Goal: Information Seeking & Learning: Compare options

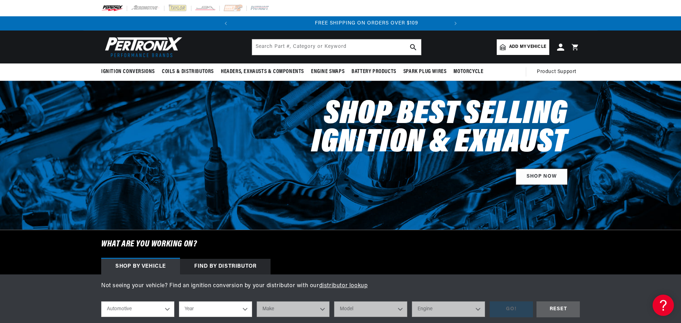
scroll to position [0, 215]
click at [342, 48] on input "text" at bounding box center [336, 47] width 169 height 16
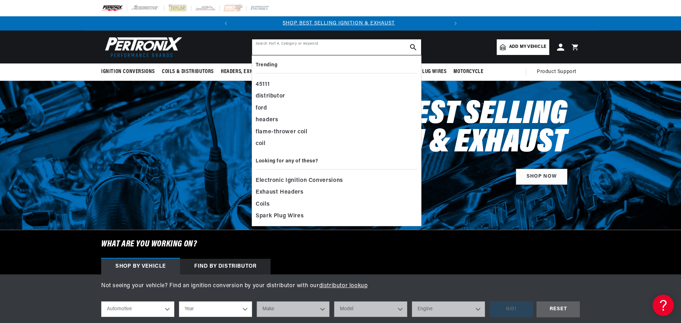
scroll to position [0, 0]
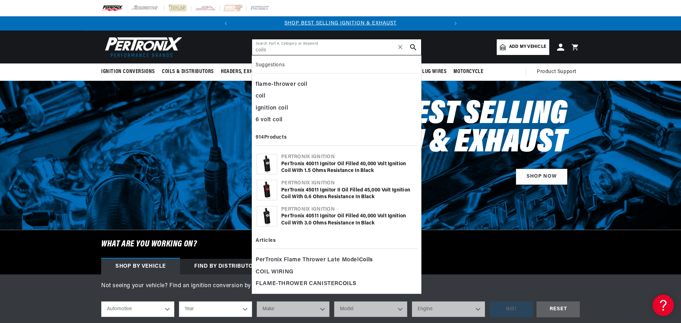
type input "coils"
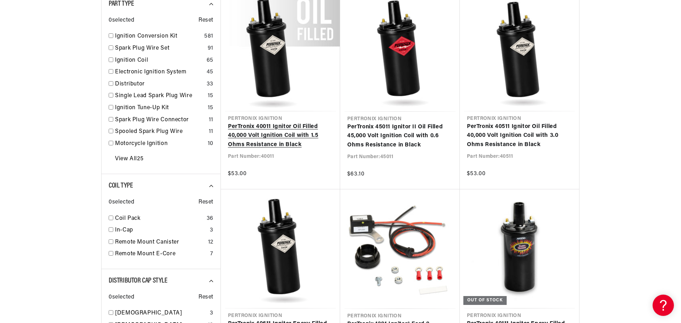
click at [274, 122] on link "PerTronix 40011 Ignitor Oil Filled 40,000 Volt Ignition Coil with 1.5 Ohms Resi…" at bounding box center [280, 135] width 105 height 27
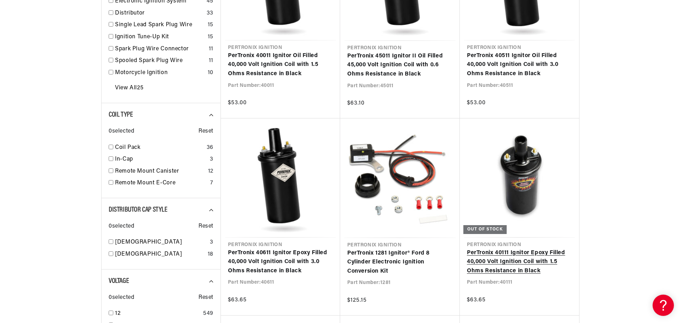
click at [522, 249] on link "PerTronix 40111 Ignitor Epoxy Filled 40,000 Volt Ignition Coil with 1.5 Ohms Re…" at bounding box center [519, 262] width 105 height 27
